Goal: Task Accomplishment & Management: Use online tool/utility

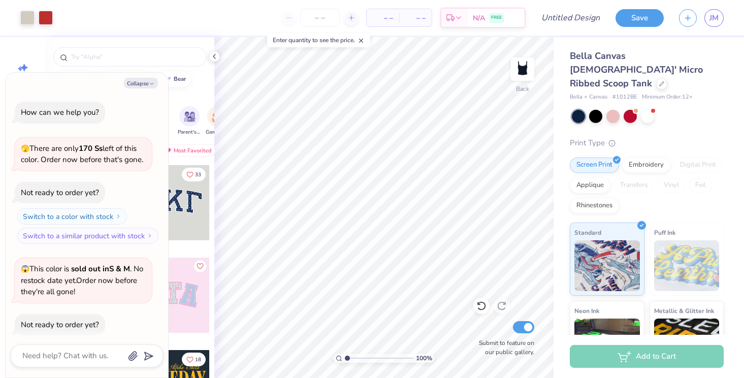
scroll to position [1092, 0]
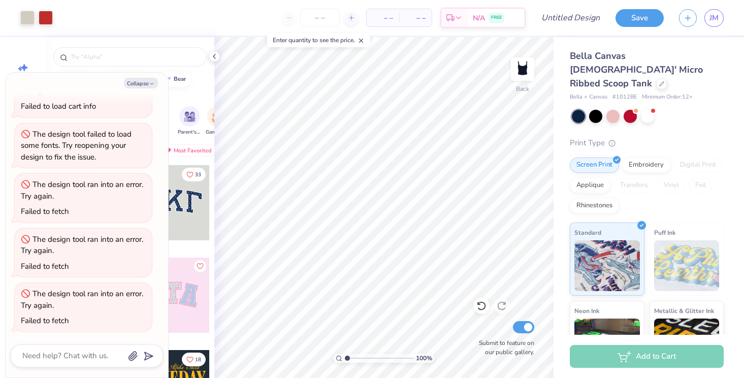
click at [640, 28] on div "Save JM" at bounding box center [679, 18] width 128 height 36
click at [640, 23] on button "Save" at bounding box center [639, 17] width 48 height 18
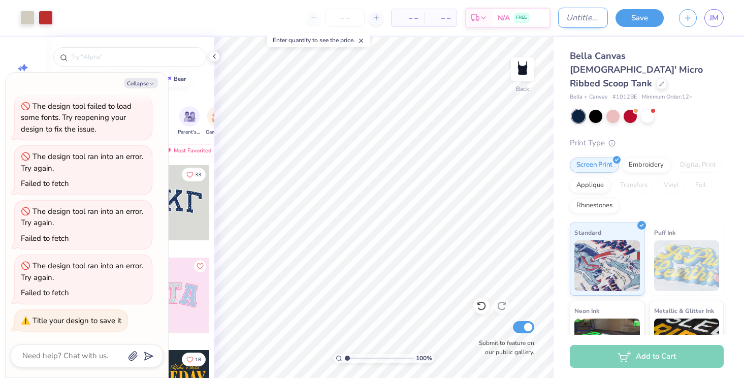
type textarea "x"
click at [574, 21] on input "Design Title" at bounding box center [583, 18] width 50 height 20
type input "h"
type textarea "x"
type input "ho"
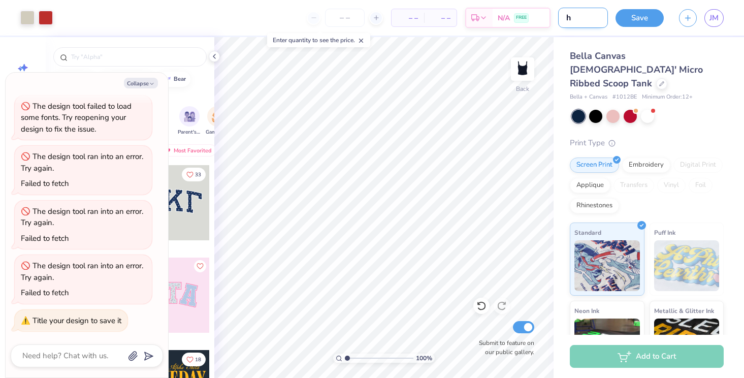
type textarea "x"
type input "hoc"
type textarea "x"
type input "hoco"
type textarea "x"
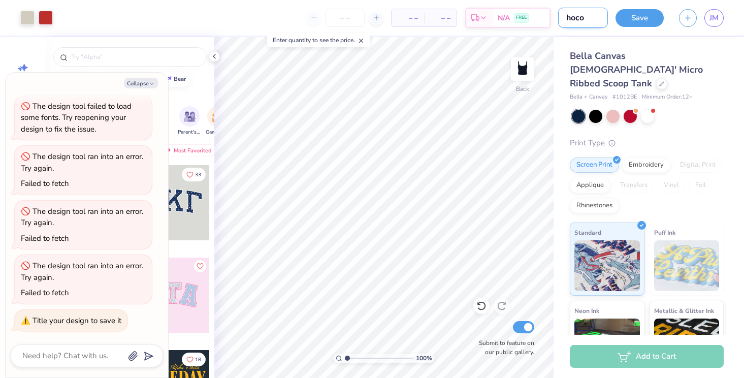
type input "hoco"
type textarea "x"
type input "hoco d"
type textarea "x"
type input "hoco dr"
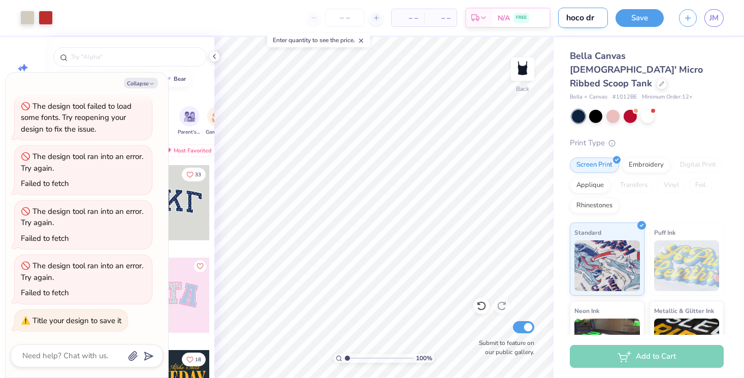
type textarea "x"
type input "hoco dra"
type textarea "x"
type input "hoco draf"
type textarea "x"
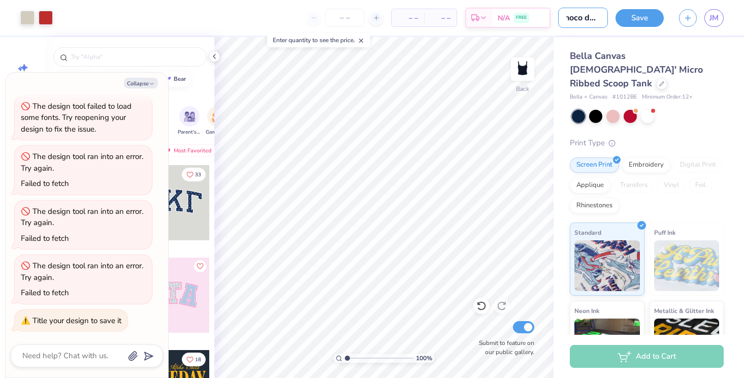
type input "hoco draft"
type textarea "x"
type input "hoco draft"
click at [626, 15] on button "Save" at bounding box center [639, 17] width 48 height 18
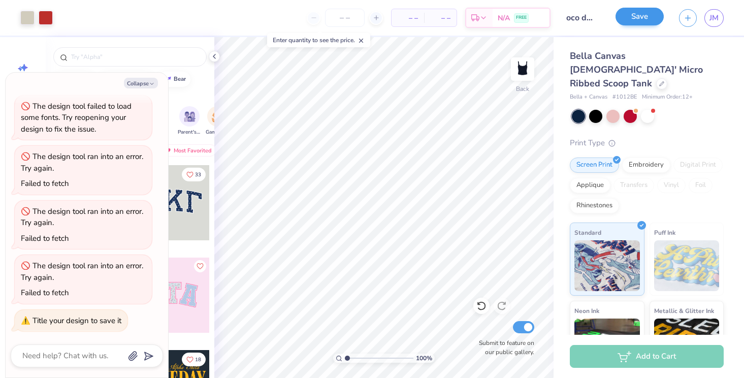
scroll to position [0, 0]
click at [716, 21] on span "JM" at bounding box center [713, 18] width 9 height 12
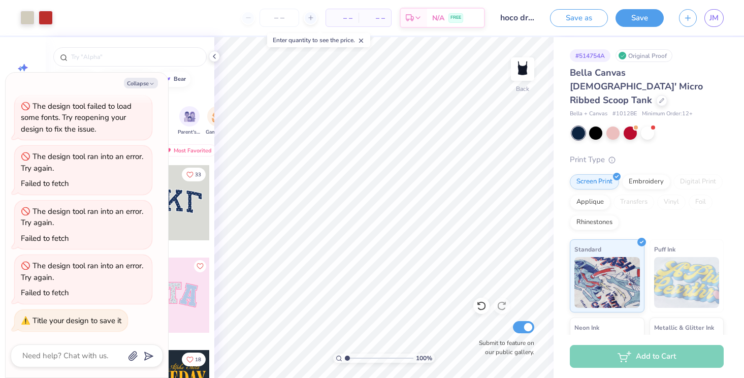
type textarea "x"
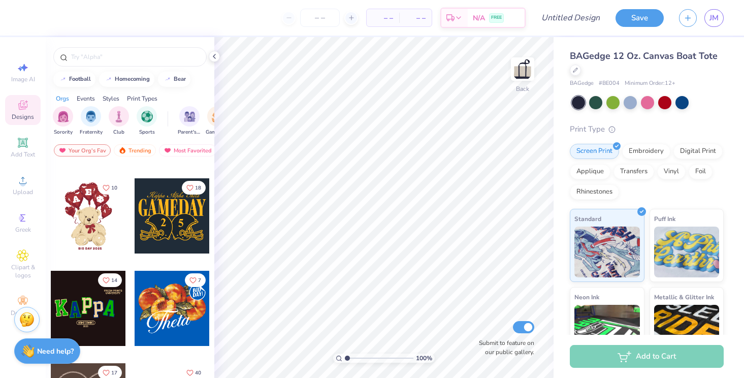
scroll to position [174, 0]
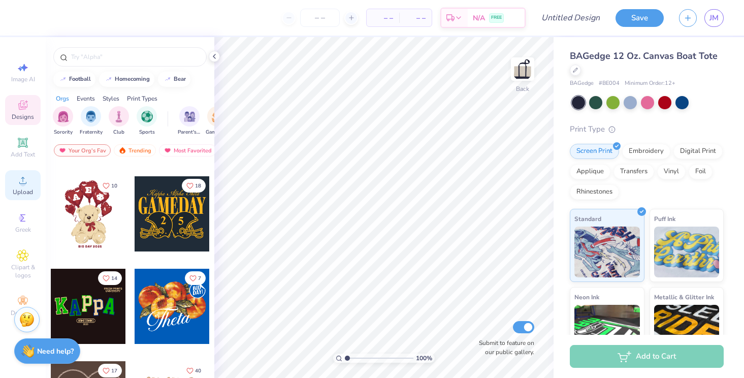
click at [14, 193] on span "Upload" at bounding box center [23, 192] width 20 height 8
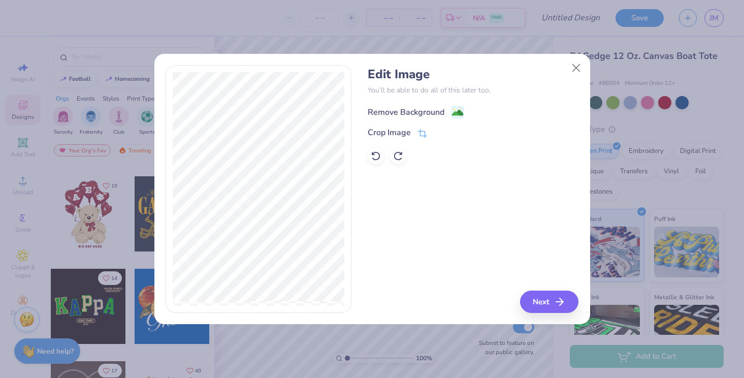
click at [455, 113] on image at bounding box center [457, 112] width 11 height 11
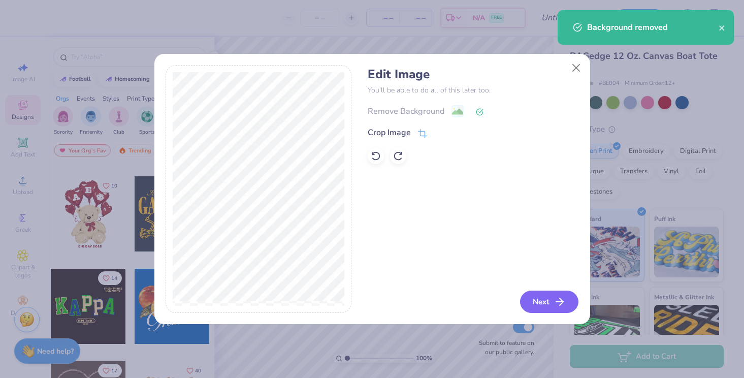
click at [562, 299] on icon "button" at bounding box center [559, 301] width 12 height 12
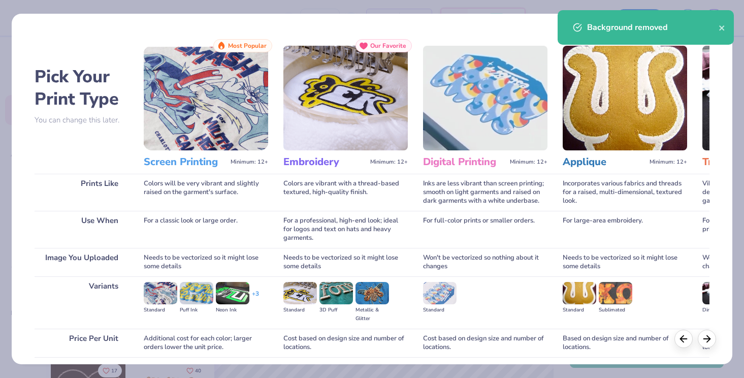
scroll to position [78, 0]
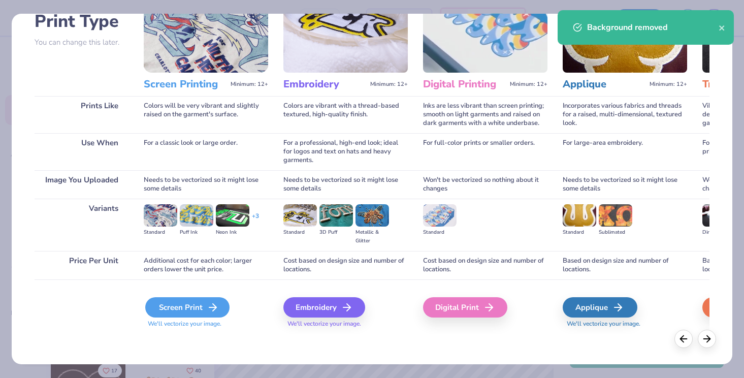
click at [208, 311] on icon at bounding box center [213, 307] width 12 height 12
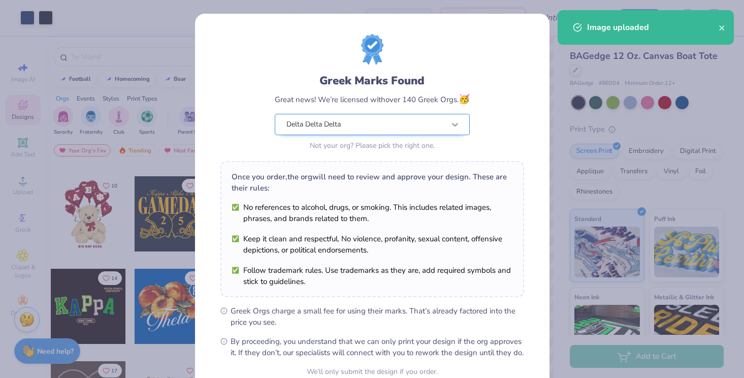
scroll to position [97, 0]
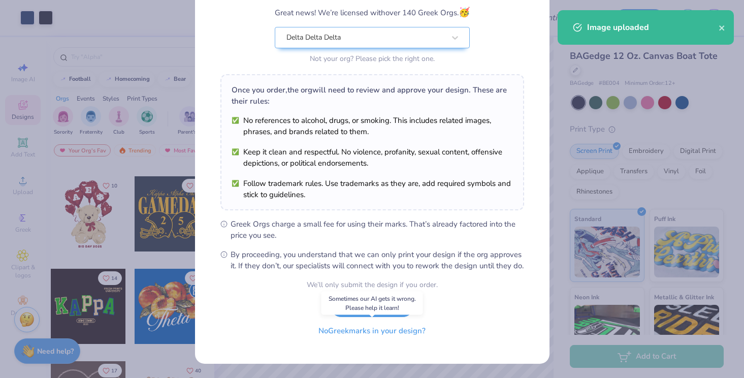
click at [395, 340] on button "No Greek marks in your design?" at bounding box center [372, 330] width 124 height 21
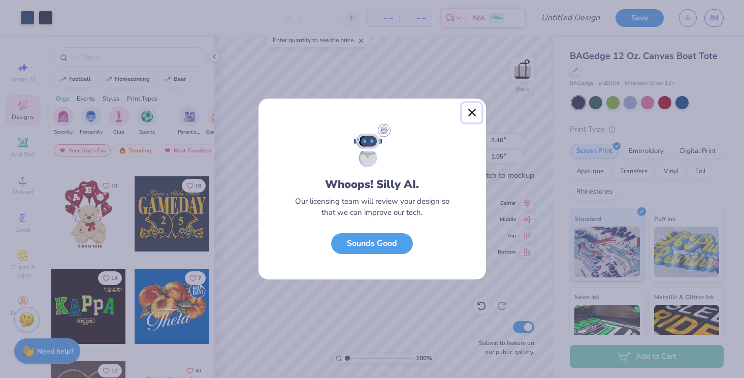
click at [472, 114] on button "Close" at bounding box center [471, 112] width 19 height 19
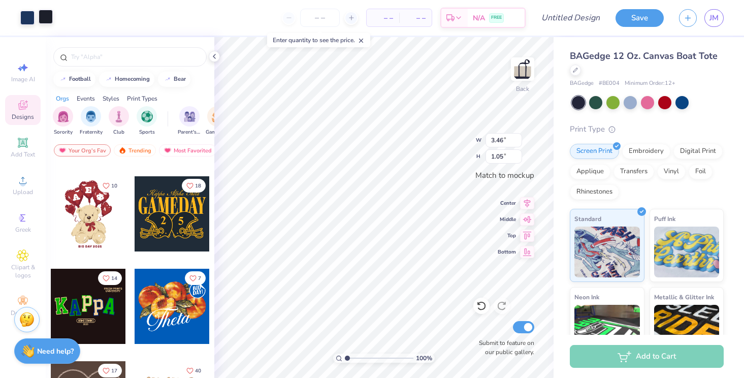
click at [42, 13] on div at bounding box center [46, 17] width 14 height 14
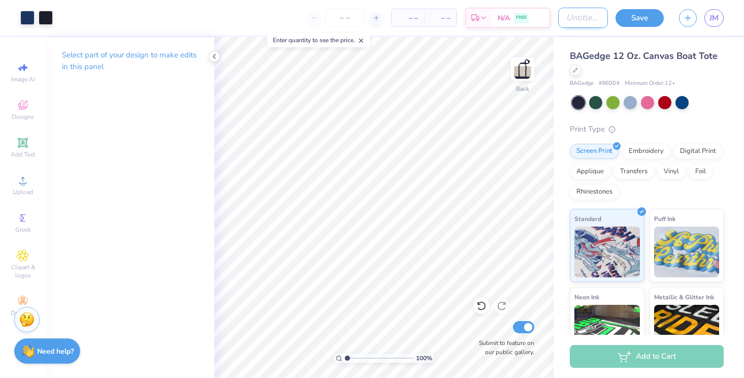
click at [566, 17] on input "Design Title" at bounding box center [583, 18] width 50 height 20
type input "tote bag"
click at [620, 26] on div "Save JM" at bounding box center [679, 18] width 128 height 36
click at [634, 19] on button "Save" at bounding box center [639, 17] width 48 height 18
